Goal: Task Accomplishment & Management: Complete application form

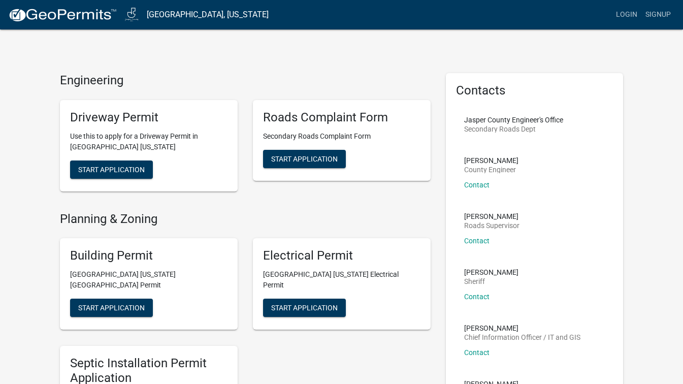
click at [116, 171] on span "Start Application" at bounding box center [111, 169] width 67 height 8
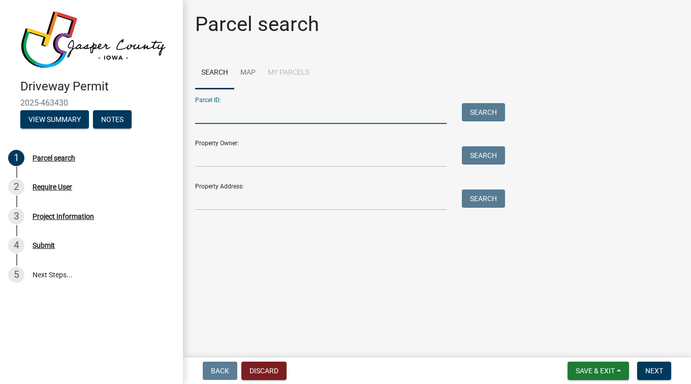
click at [225, 109] on input "Parcel ID:" at bounding box center [320, 113] width 251 height 21
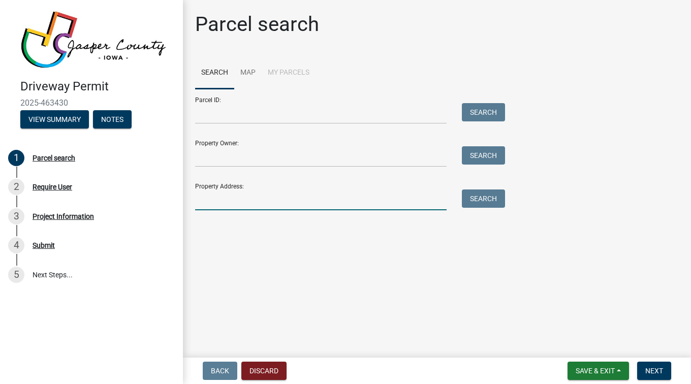
click at [341, 206] on input "Property Address:" at bounding box center [320, 199] width 251 height 21
type input "[STREET_ADDRESS]"
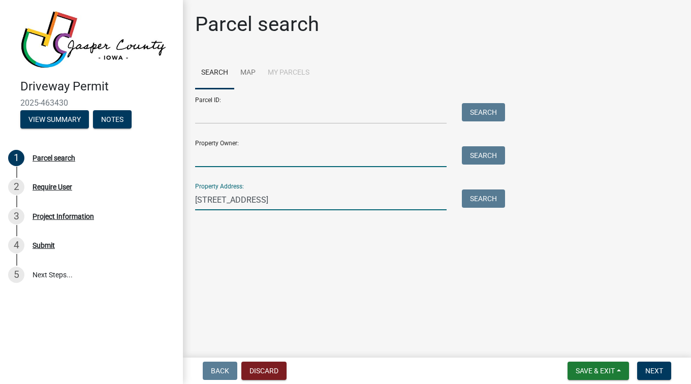
type input "[PERSON_NAME]"
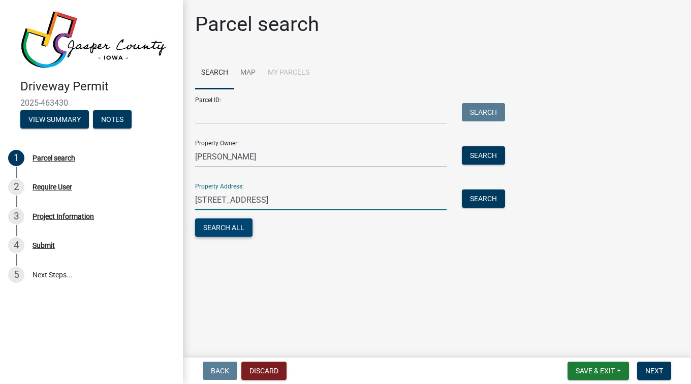
click at [224, 227] on button "Search All" at bounding box center [223, 227] width 57 height 18
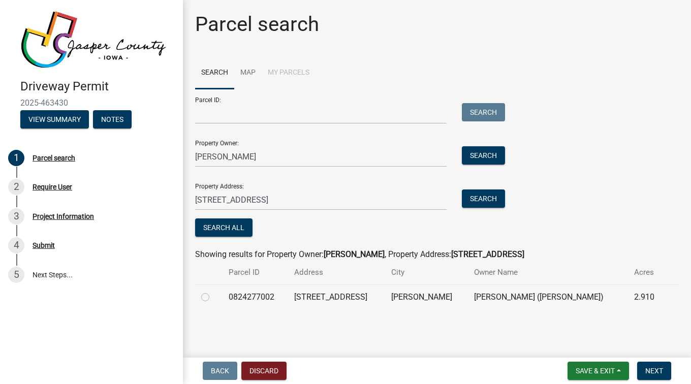
click at [213, 291] on label at bounding box center [213, 291] width 0 height 0
click at [213, 295] on input "radio" at bounding box center [216, 294] width 7 height 7
radio input "true"
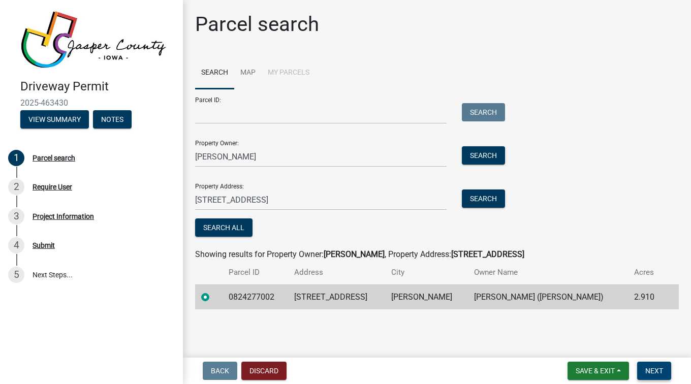
click at [658, 369] on span "Next" at bounding box center [654, 371] width 18 height 8
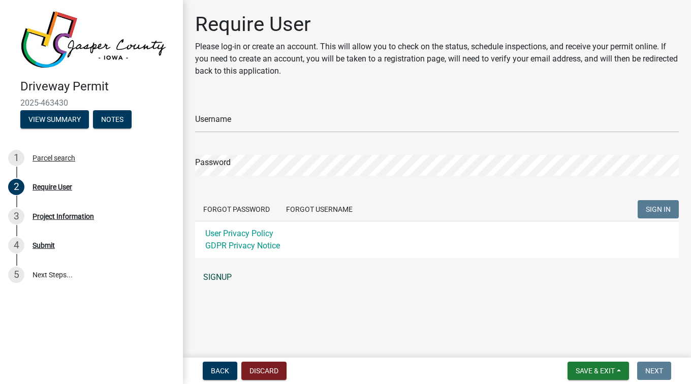
click at [222, 276] on link "SIGNUP" at bounding box center [436, 277] width 483 height 20
